Goal: Information Seeking & Learning: Learn about a topic

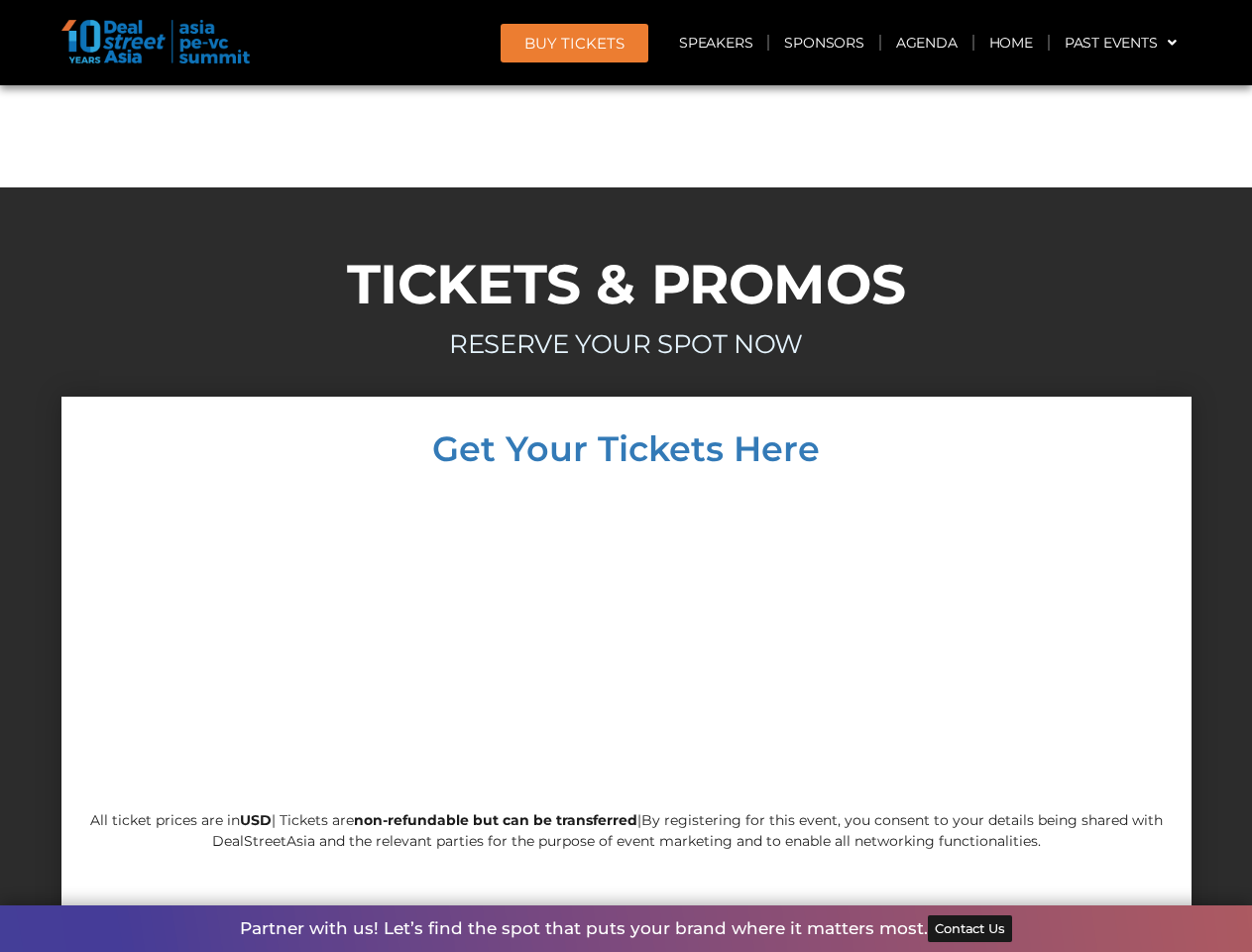
scroll to position [16941, 0]
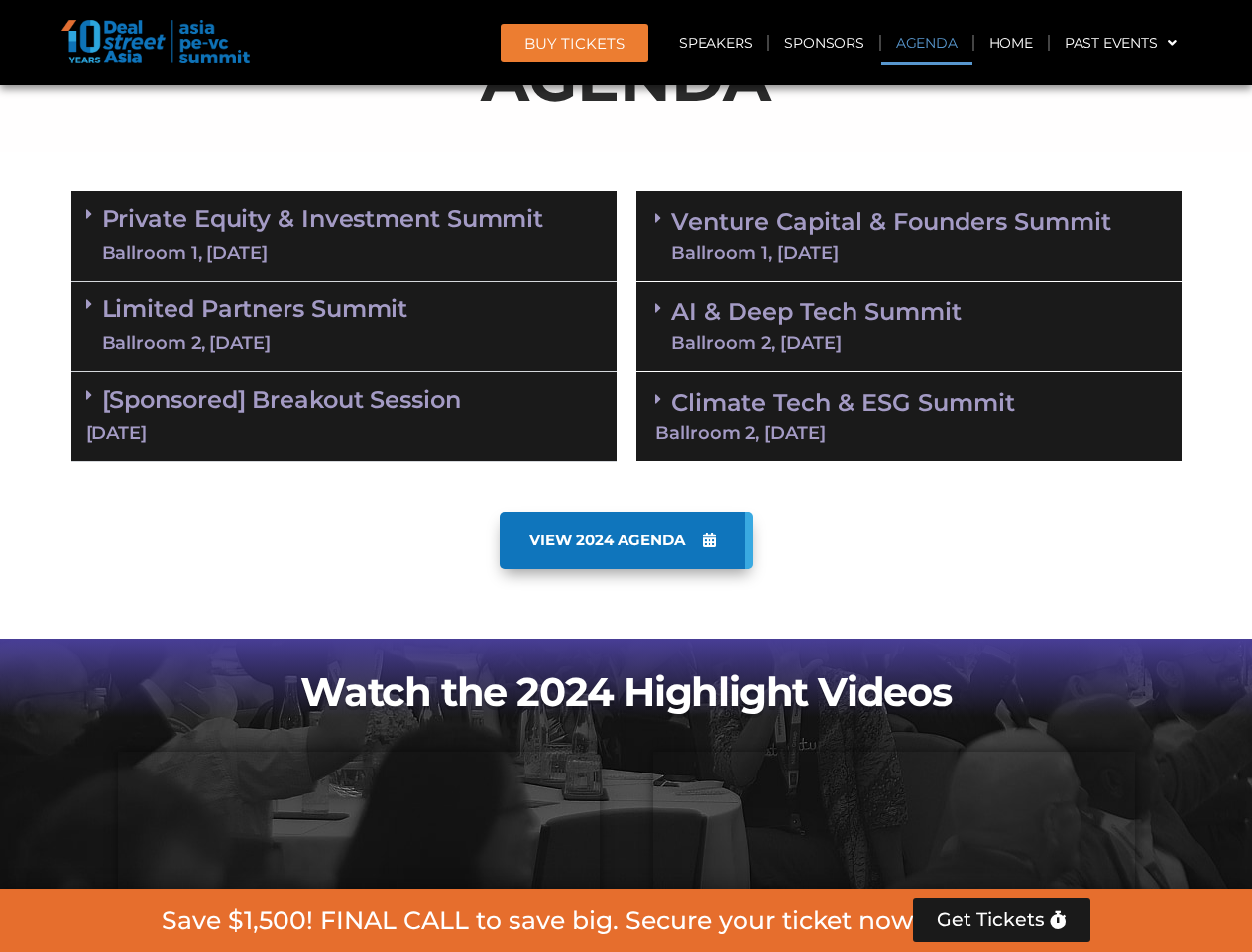
scroll to position [1122, 0]
